Goal: Task Accomplishment & Management: Complete application form

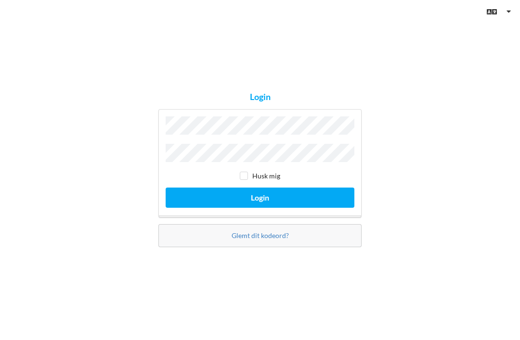
click at [260, 207] on button "Login" at bounding box center [260, 198] width 189 height 20
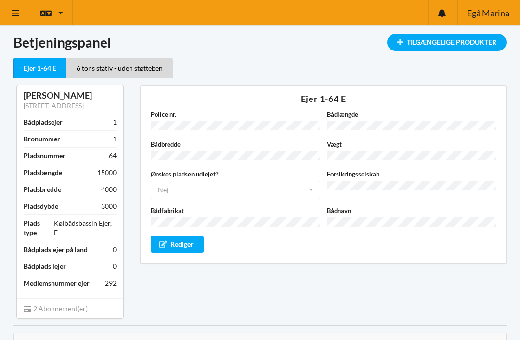
click at [13, 14] on icon at bounding box center [16, 13] width 10 height 9
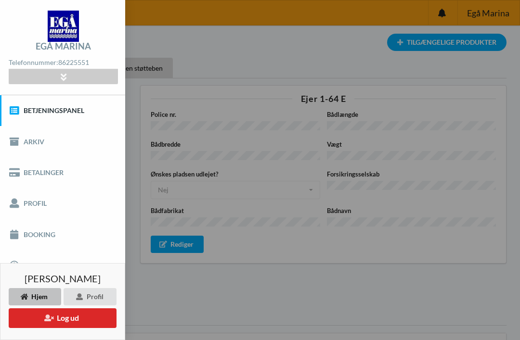
click at [27, 237] on link "Booking" at bounding box center [62, 234] width 125 height 31
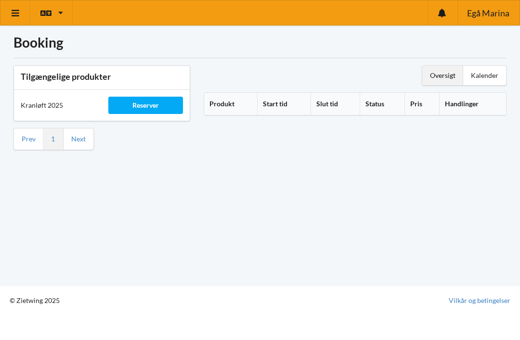
click at [132, 106] on div "Reserver" at bounding box center [145, 105] width 74 height 17
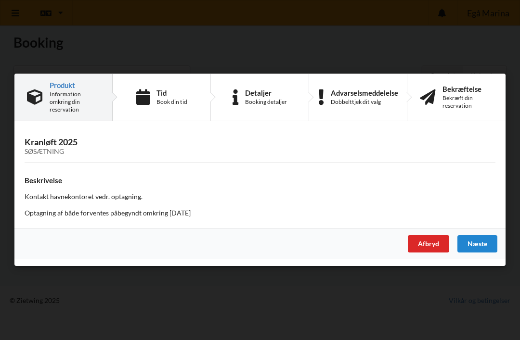
click at [479, 247] on div "Næste" at bounding box center [477, 244] width 40 height 17
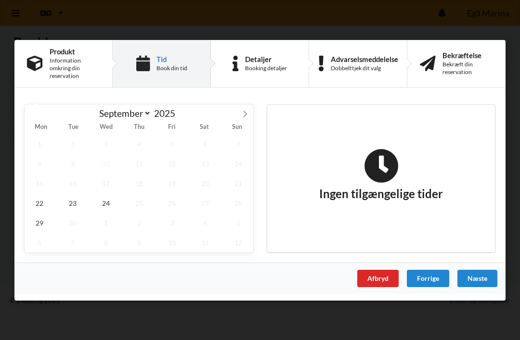
click at [246, 115] on icon at bounding box center [245, 114] width 3 height 6
click at [32, 118] on span at bounding box center [33, 112] width 16 height 16
click at [240, 116] on span at bounding box center [245, 112] width 16 height 16
click at [38, 116] on span at bounding box center [33, 112] width 16 height 16
click at [243, 116] on icon at bounding box center [245, 113] width 7 height 7
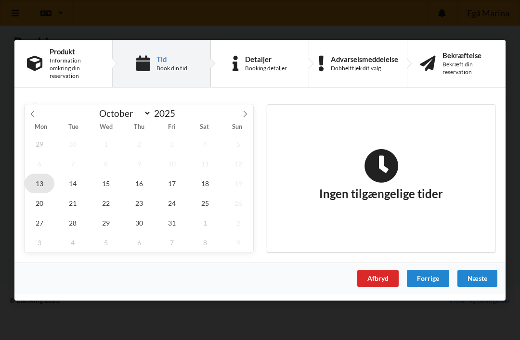
click at [41, 188] on span "13" at bounding box center [40, 183] width 30 height 20
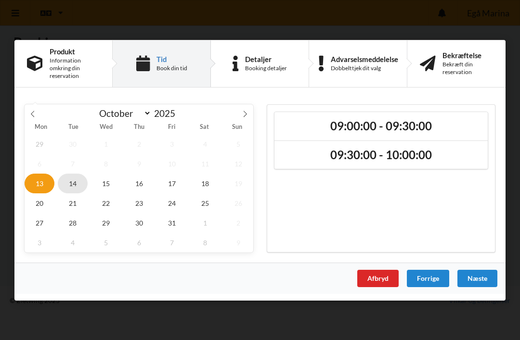
click at [74, 183] on span "14" at bounding box center [73, 183] width 30 height 20
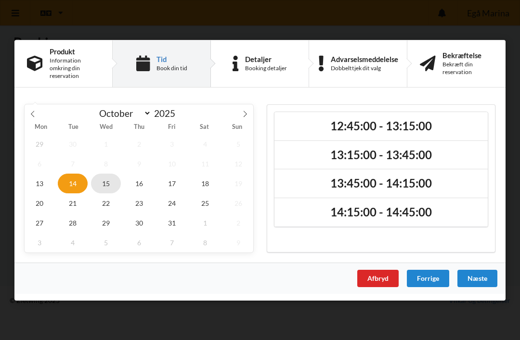
click at [105, 188] on span "15" at bounding box center [106, 183] width 30 height 20
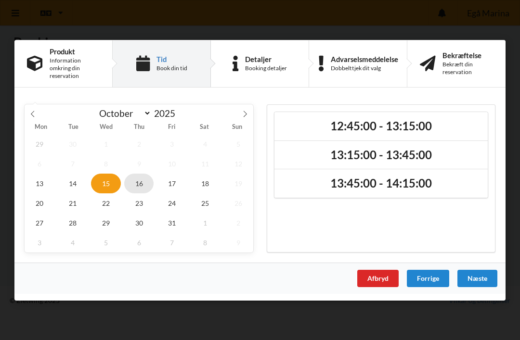
click at [135, 185] on span "16" at bounding box center [139, 183] width 30 height 20
click at [33, 115] on icon at bounding box center [32, 113] width 7 height 7
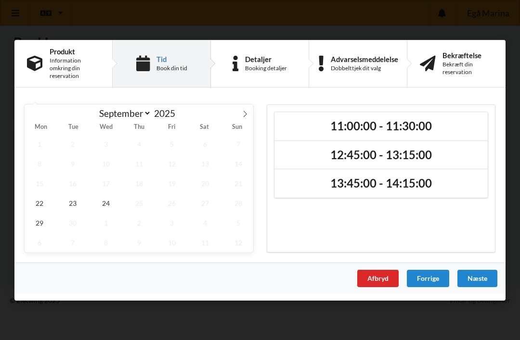
select select "8"
click at [108, 207] on span "24" at bounding box center [106, 203] width 30 height 20
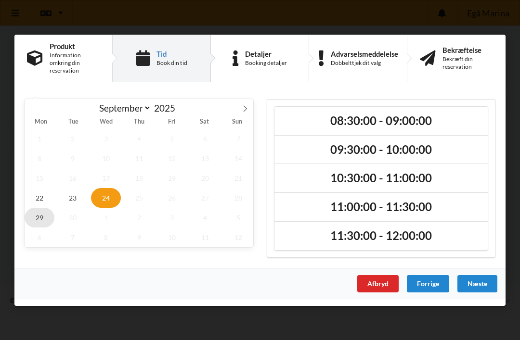
click at [42, 219] on span "29" at bounding box center [40, 217] width 30 height 20
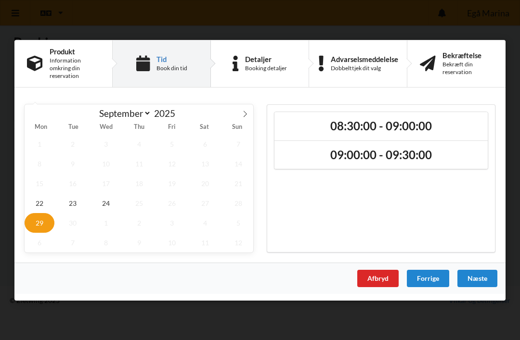
click at [427, 155] on h2 "09:00:00 - 09:30:00" at bounding box center [381, 154] width 200 height 15
click at [472, 275] on div "Næste" at bounding box center [477, 278] width 40 height 17
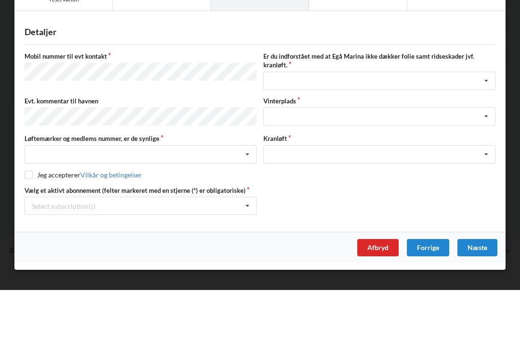
scroll to position [13, 0]
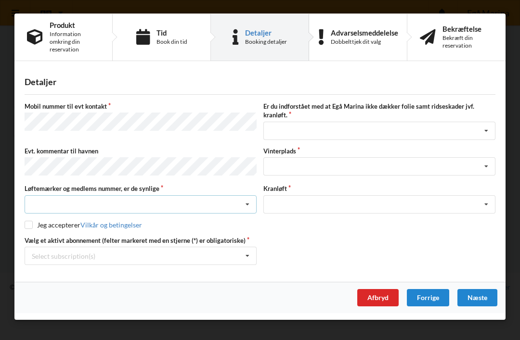
click at [246, 207] on icon at bounding box center [247, 205] width 14 height 18
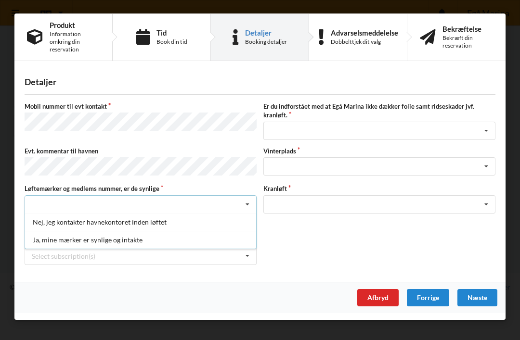
click at [147, 244] on div "Ja, mine mærker er synlige og intakte" at bounding box center [140, 240] width 231 height 18
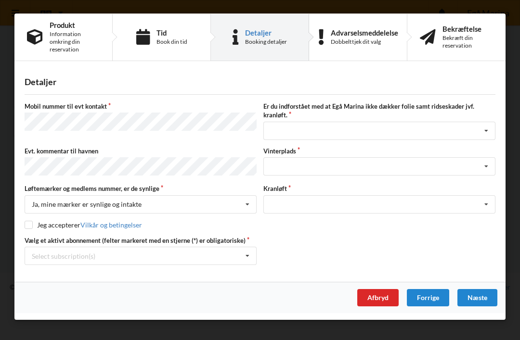
click at [31, 225] on input "checkbox" at bounding box center [29, 225] width 8 height 8
checkbox input "true"
click at [485, 132] on icon at bounding box center [486, 131] width 14 height 18
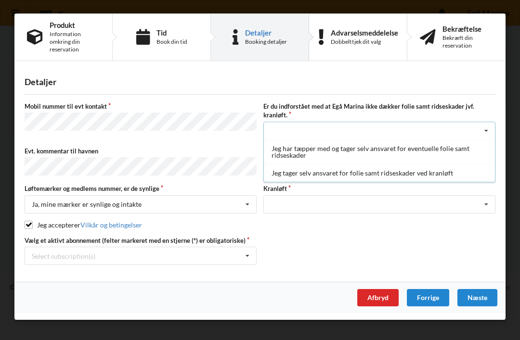
click at [440, 178] on div "Jeg tager selv ansvaret for folie samt ridseskader ved kranløft" at bounding box center [379, 173] width 231 height 18
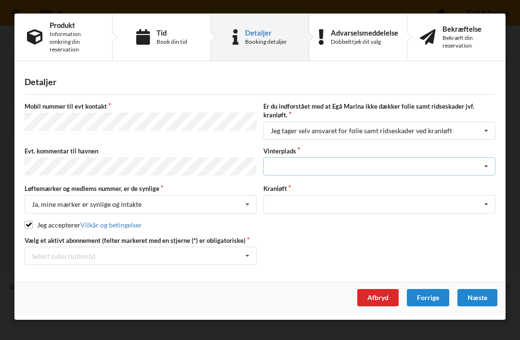
click at [488, 169] on icon at bounding box center [486, 167] width 14 height 18
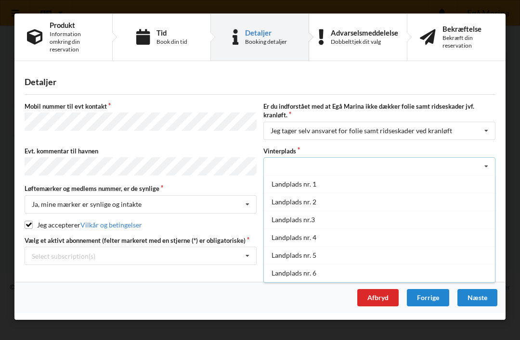
scroll to position [0, 0]
click at [341, 222] on div "Landplads nr.3" at bounding box center [379, 220] width 231 height 18
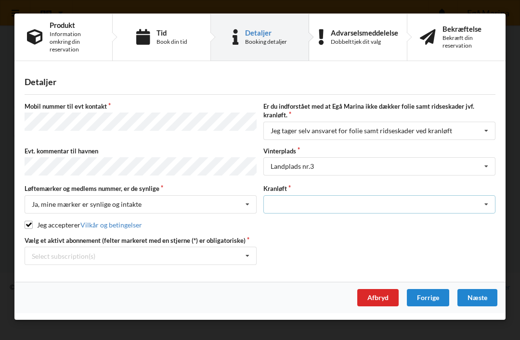
click at [488, 204] on icon at bounding box center [486, 205] width 14 height 18
click at [429, 220] on div "Optagning" at bounding box center [379, 222] width 231 height 18
click at [251, 254] on icon at bounding box center [247, 256] width 14 height 18
click at [78, 277] on div "* Ejer 1-64 E" at bounding box center [140, 274] width 231 height 18
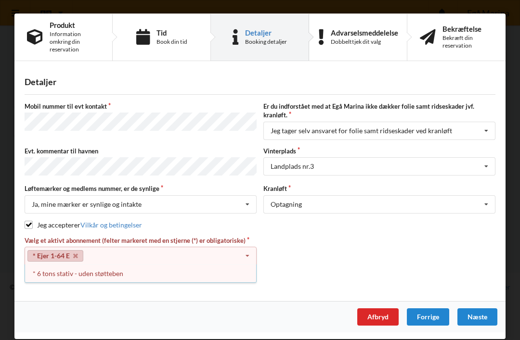
click at [106, 273] on div "* 6 tons stativ - uden støtteben" at bounding box center [140, 274] width 231 height 18
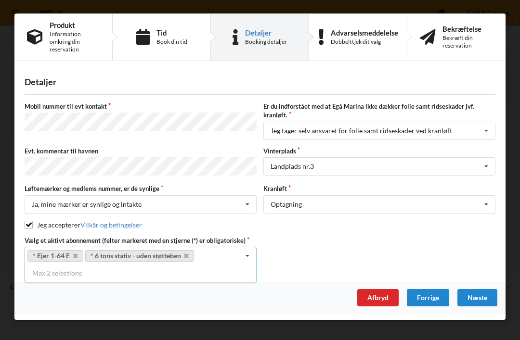
click at [480, 297] on div "Næste" at bounding box center [477, 297] width 40 height 17
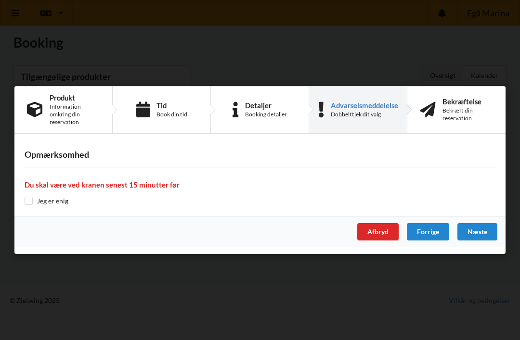
scroll to position [5, 0]
click at [31, 198] on input "checkbox" at bounding box center [29, 201] width 8 height 8
checkbox input "true"
click at [477, 226] on div "Næste" at bounding box center [477, 231] width 40 height 17
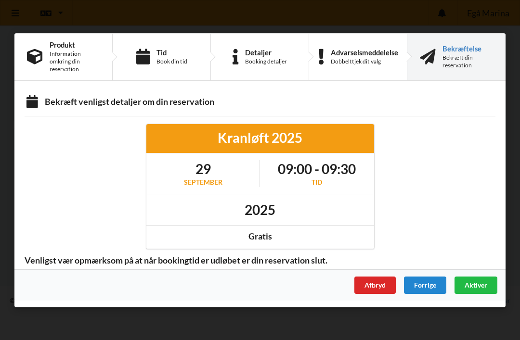
click at [473, 280] on div "Aktiver" at bounding box center [475, 284] width 43 height 17
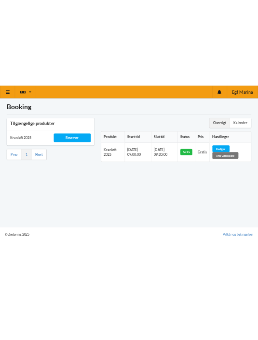
scroll to position [0, 0]
